Goal: Information Seeking & Learning: Get advice/opinions

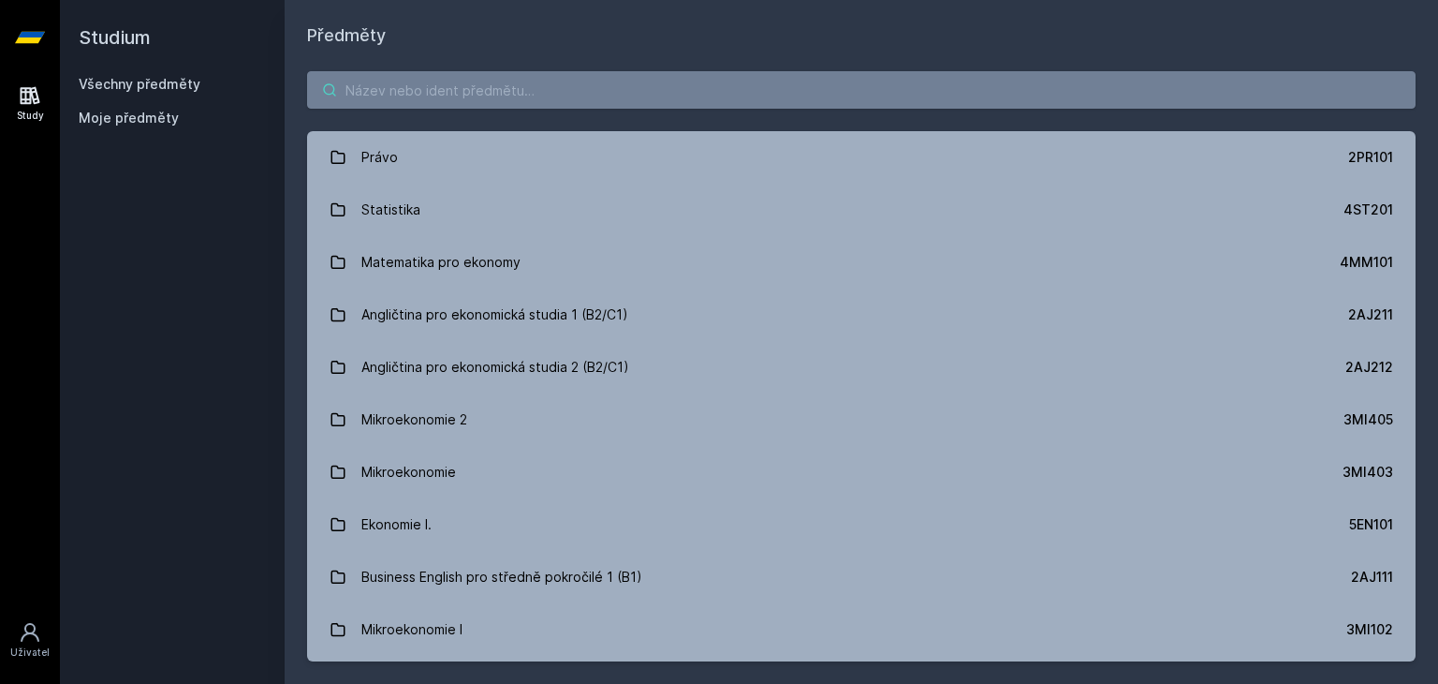
click at [843, 100] on input "search" at bounding box center [861, 89] width 1109 height 37
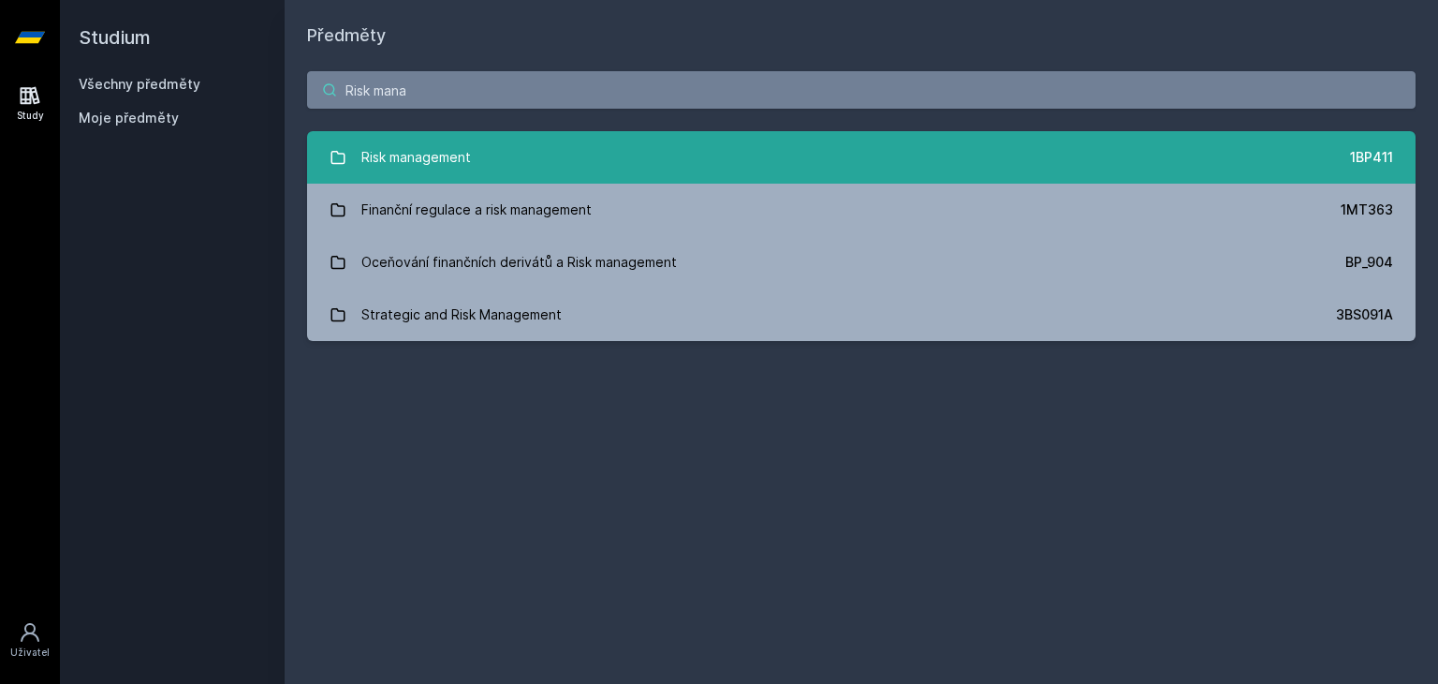
type input "Risk mana"
click at [718, 145] on link "Risk management 1BP411" at bounding box center [861, 157] width 1109 height 52
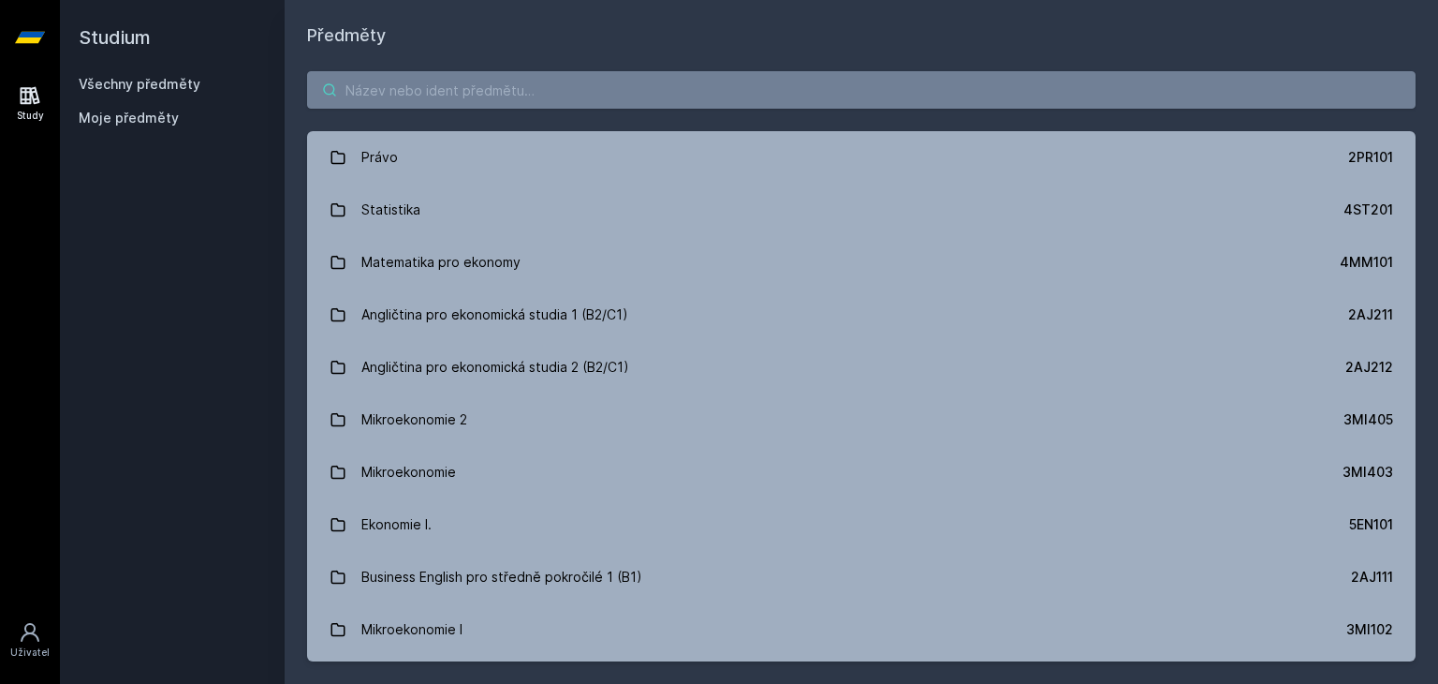
click at [487, 87] on input "search" at bounding box center [861, 89] width 1109 height 37
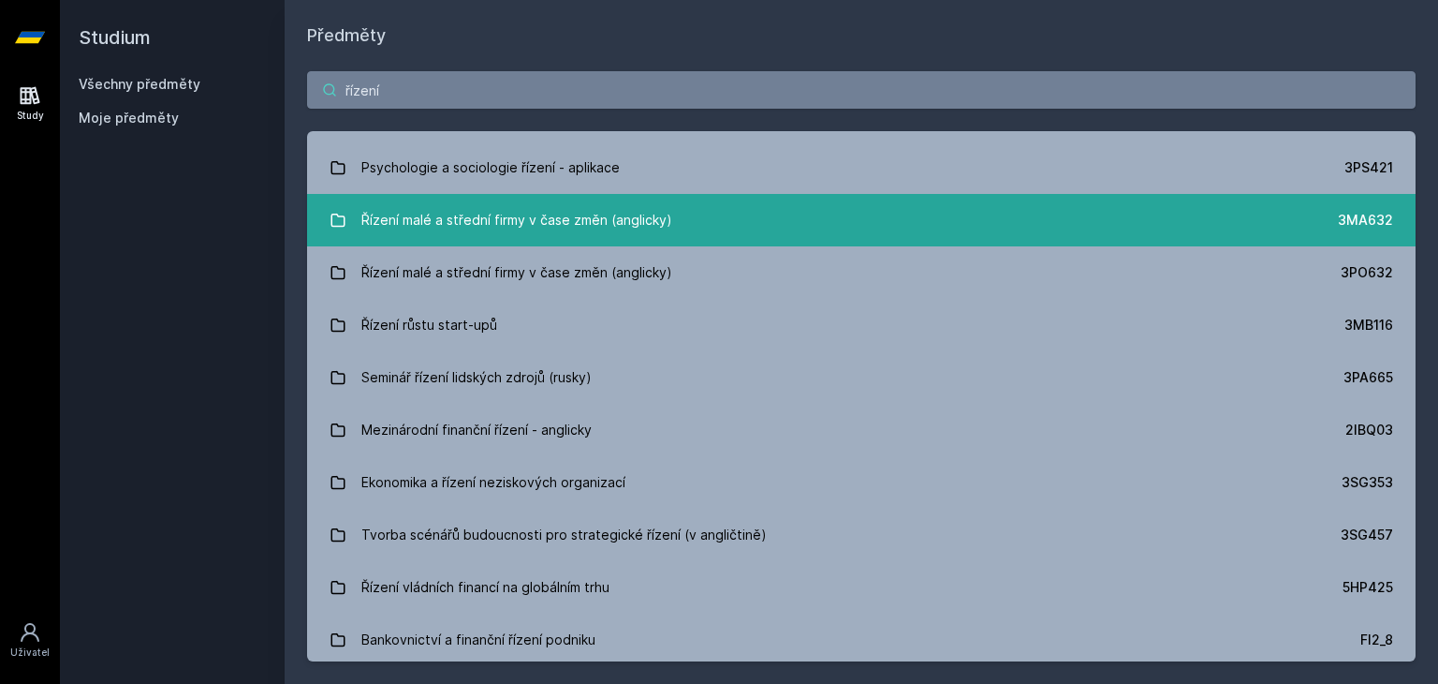
scroll to position [3746, 0]
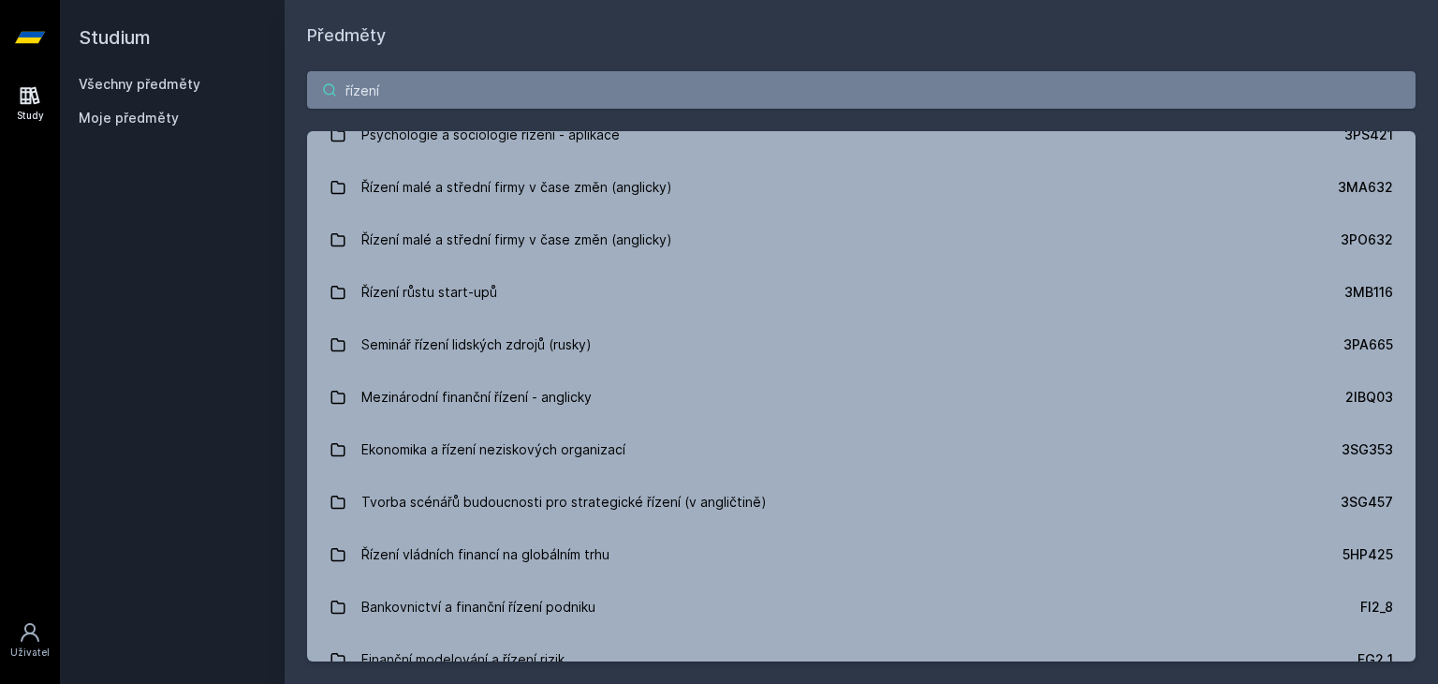
click at [464, 91] on input "řízení" at bounding box center [861, 89] width 1109 height 37
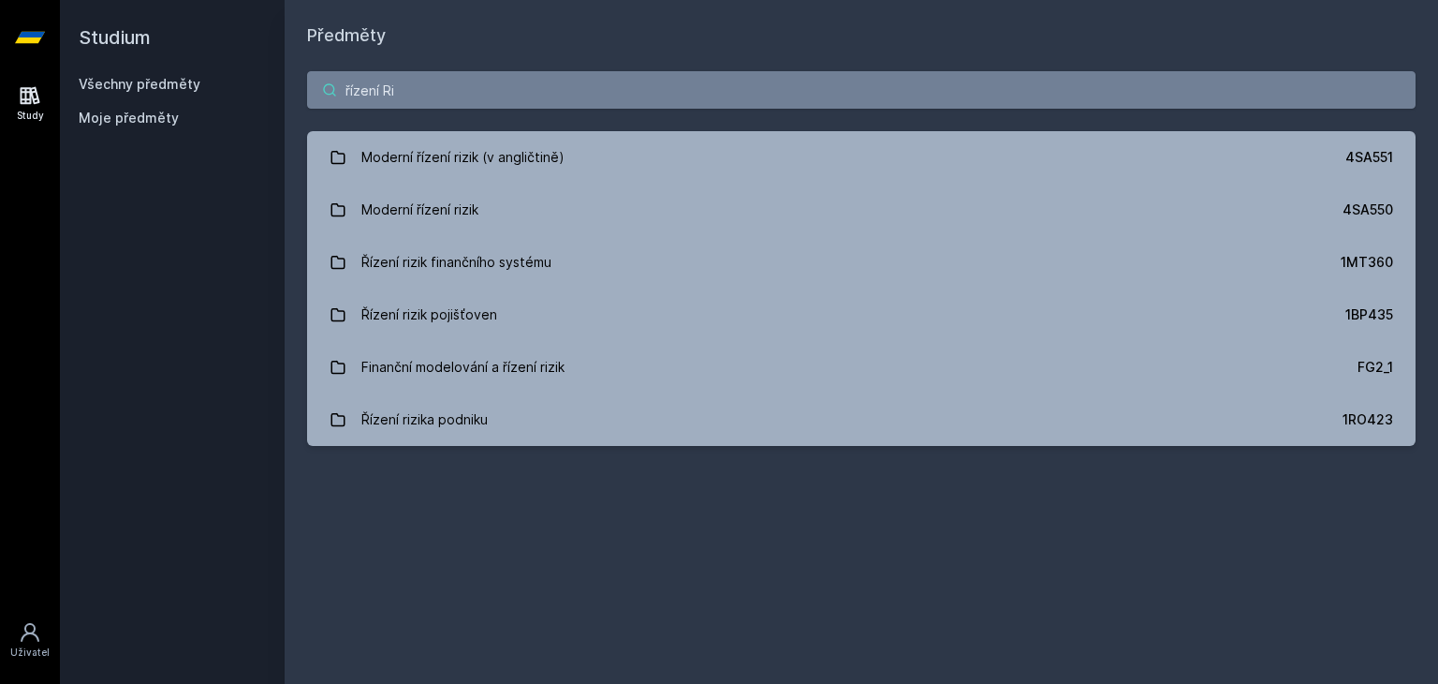
scroll to position [0, 0]
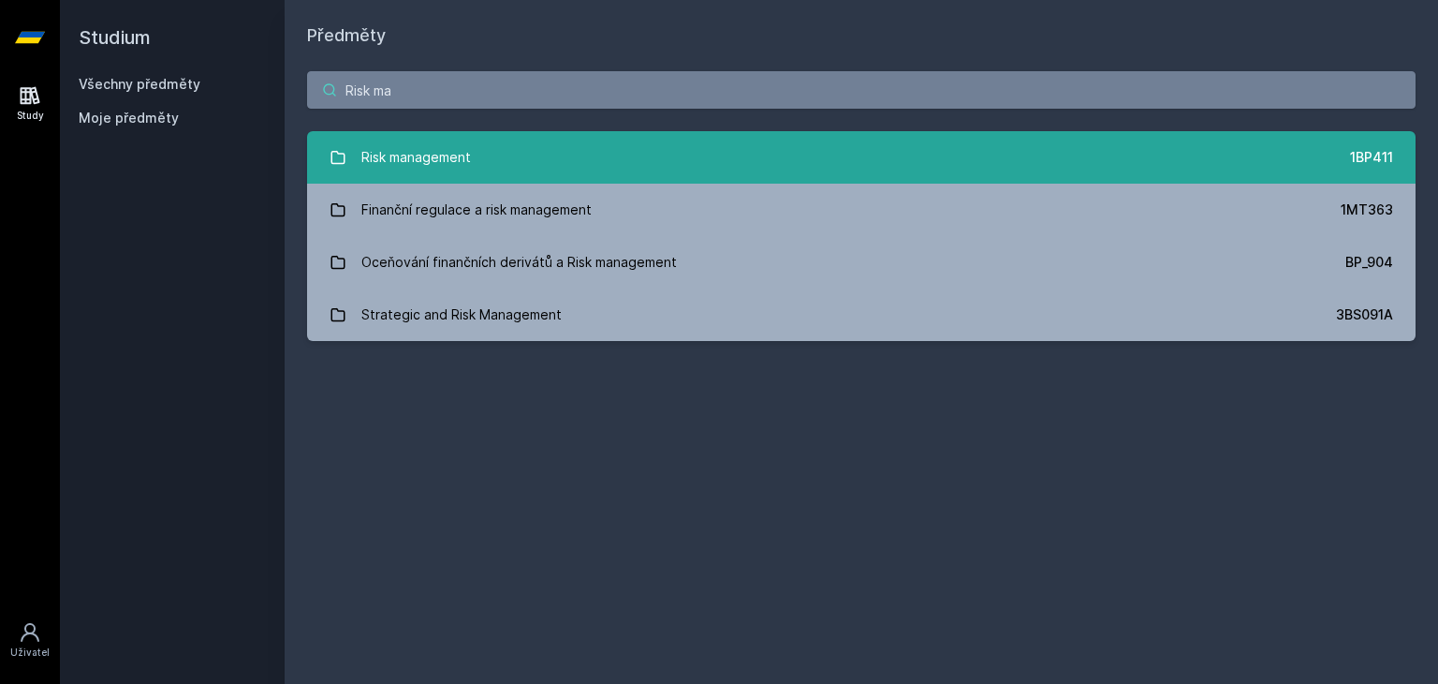
type input "Risk ma"
click at [526, 140] on link "Risk management 1BP411" at bounding box center [861, 157] width 1109 height 52
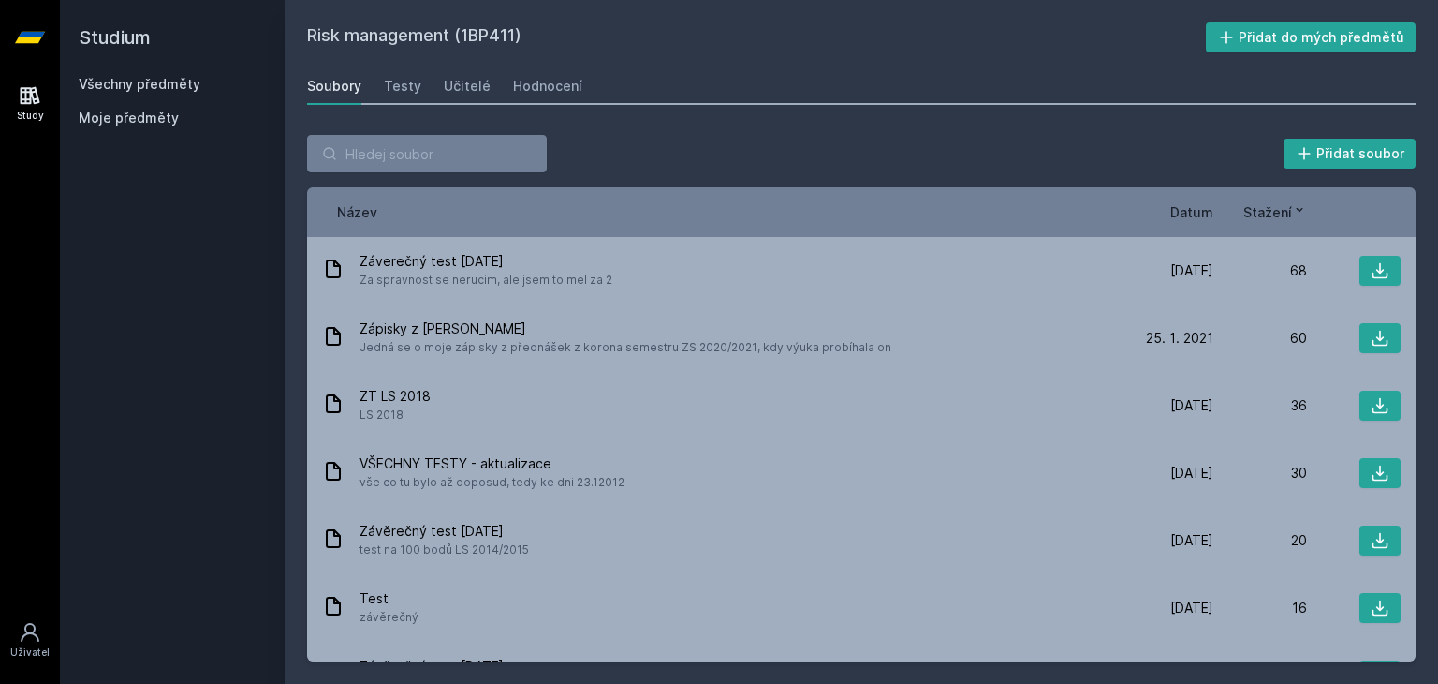
click at [582, 101] on div "Soubory Testy Učitelé Hodnocení" at bounding box center [861, 85] width 1109 height 37
click at [554, 98] on link "Hodnocení" at bounding box center [547, 85] width 69 height 37
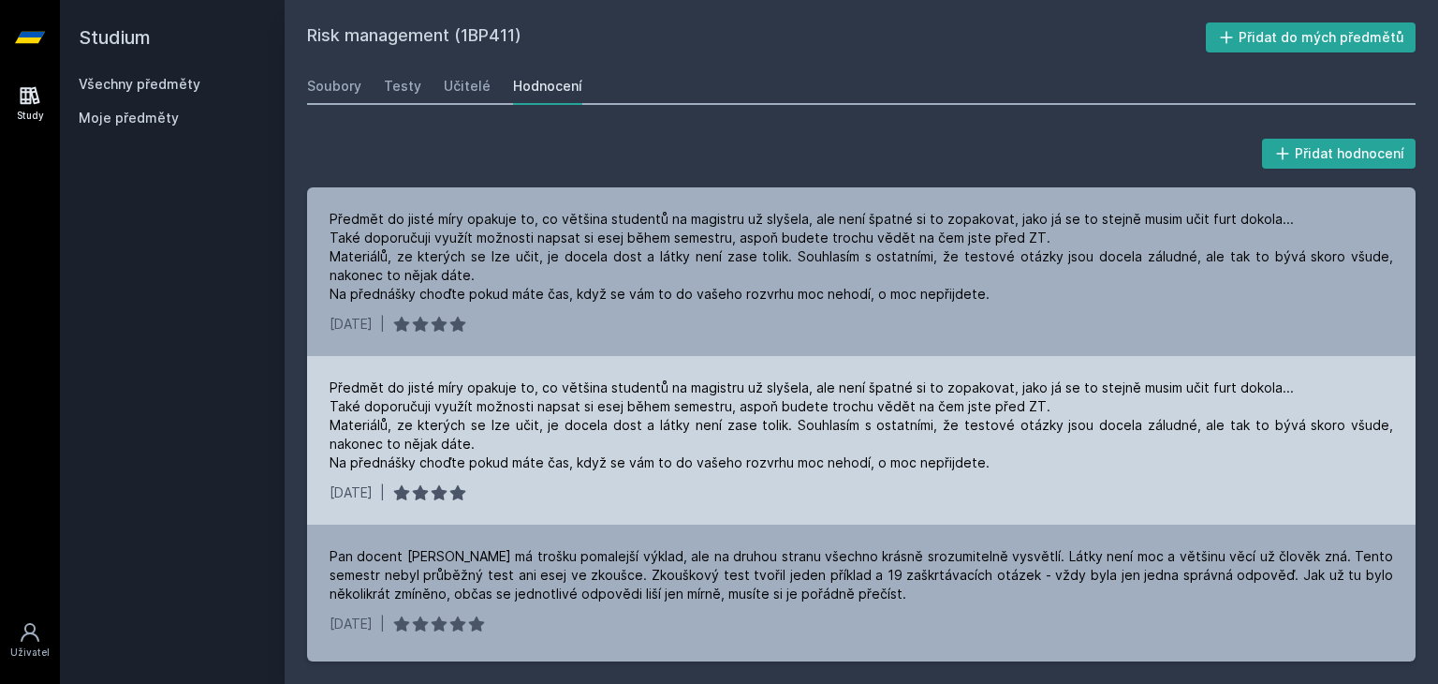
click at [875, 419] on div "Předmět do jisté míry opakuje to, co většina studentů na magistru už slyšela, a…" at bounding box center [862, 425] width 1064 height 94
click at [865, 419] on div "Předmět do jisté míry opakuje to, co většina studentů na magistru už slyšela, a…" at bounding box center [862, 425] width 1064 height 94
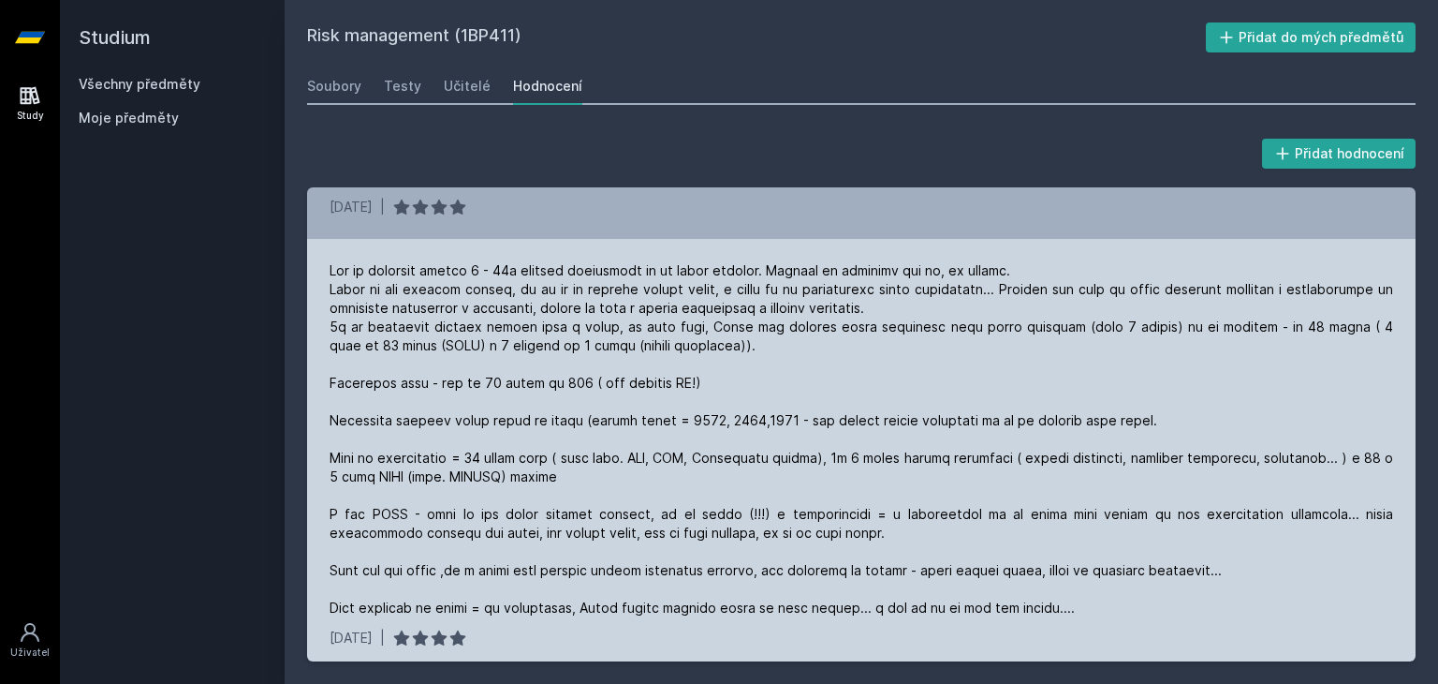
scroll to position [749, 0]
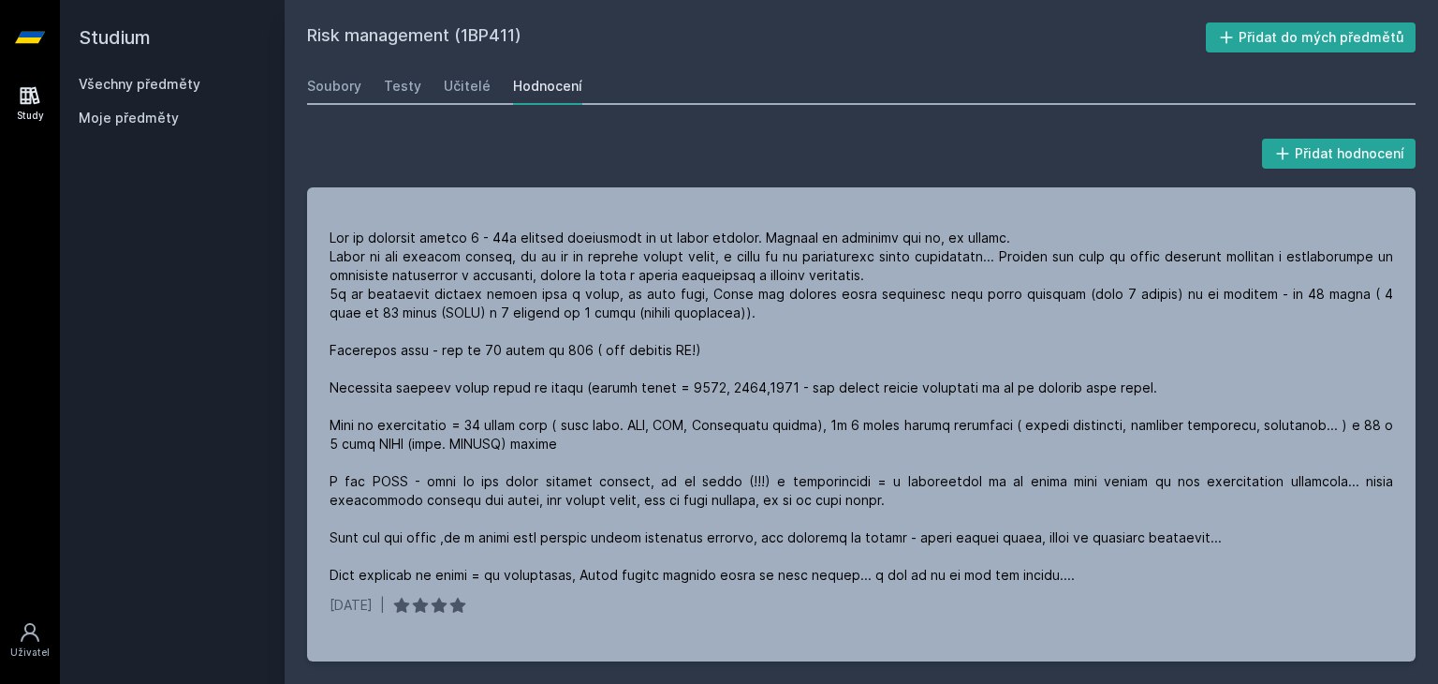
drag, startPoint x: 132, startPoint y: 400, endPoint x: 150, endPoint y: 396, distance: 18.2
click at [133, 400] on div "Studium Všechny předměty Moje předměty" at bounding box center [172, 342] width 225 height 684
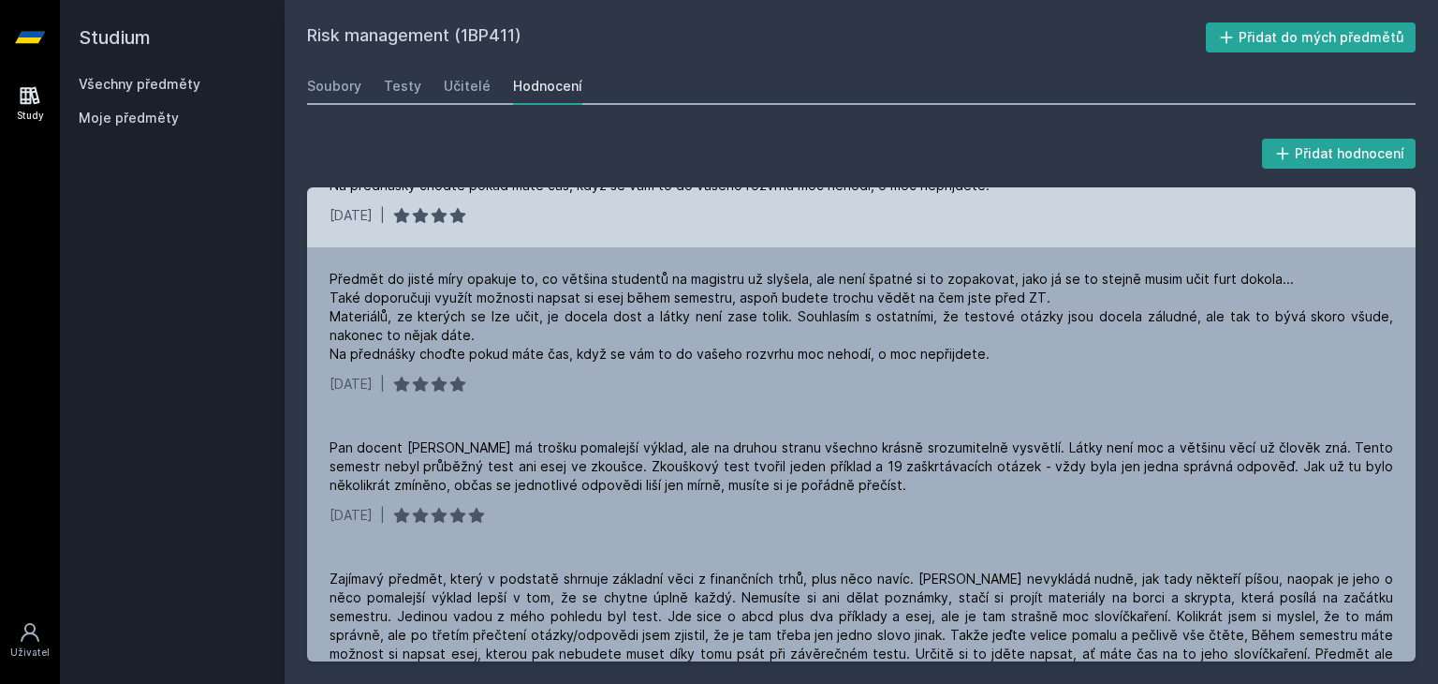
scroll to position [0, 0]
